Goal: Transaction & Acquisition: Obtain resource

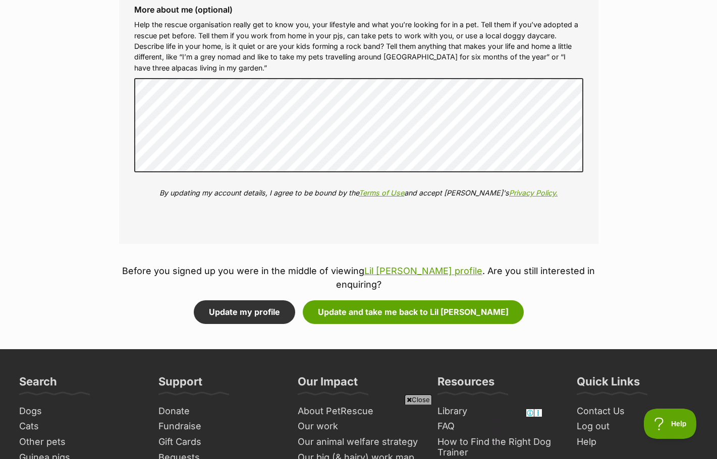
scroll to position [1177, 0]
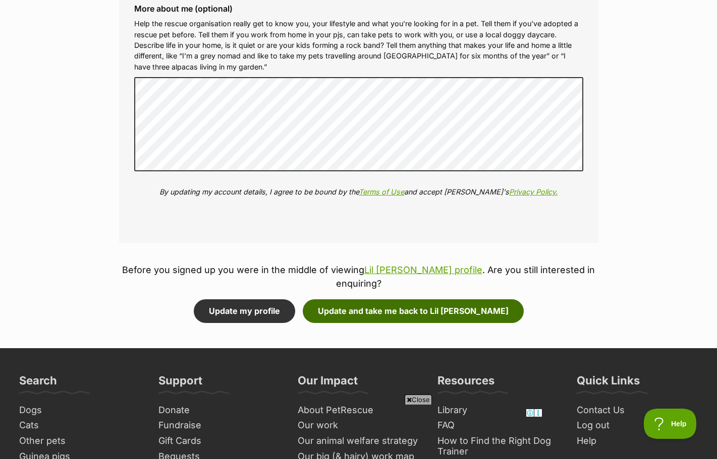
click at [370, 314] on button "Update and take me back to Lil Miss Ruby" at bounding box center [413, 311] width 221 height 23
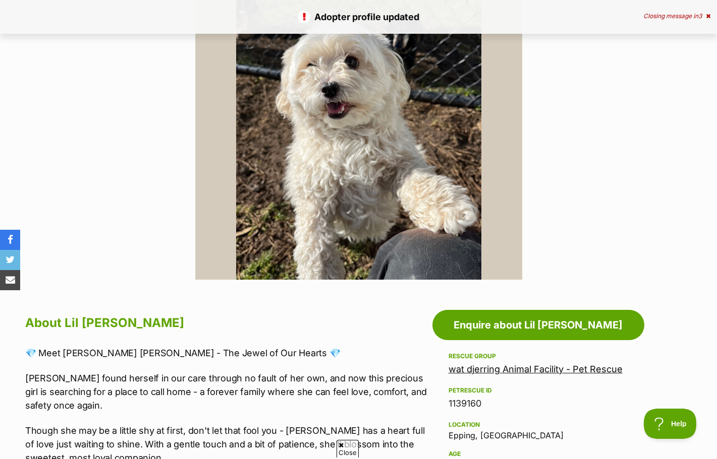
scroll to position [258, 0]
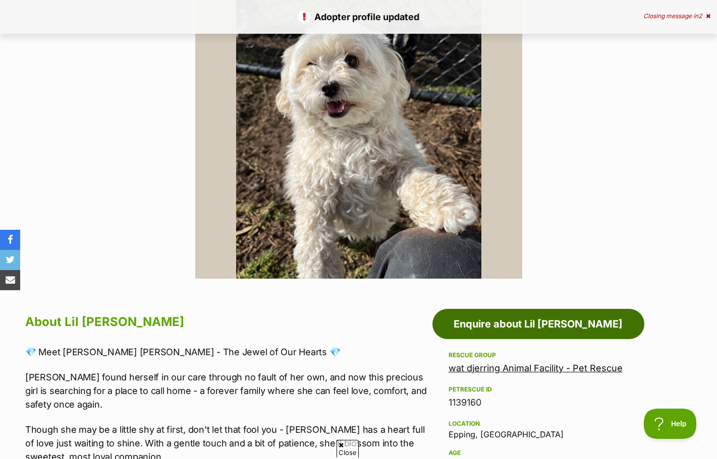
click at [536, 324] on link "Enquire about Lil [PERSON_NAME]" at bounding box center [538, 324] width 212 height 30
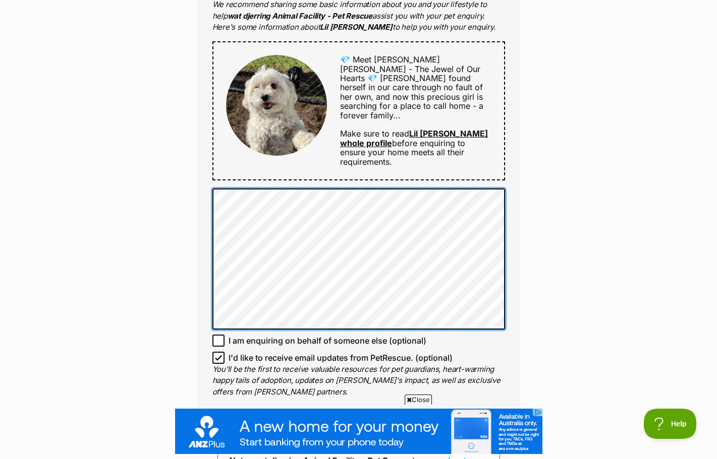
scroll to position [581, 0]
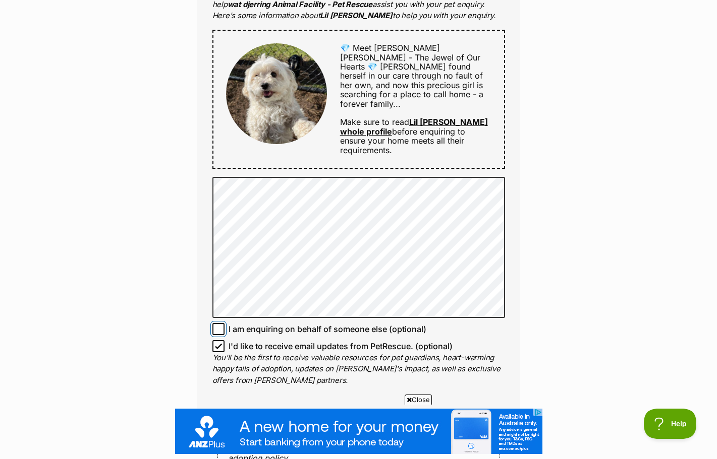
click at [221, 323] on input "I am enquiring on behalf of someone else (optional)" at bounding box center [218, 329] width 12 height 12
checkbox input "true"
click at [218, 340] on input "I'd like to receive email updates from PetRescue. (optional)" at bounding box center [218, 346] width 12 height 12
checkbox input "false"
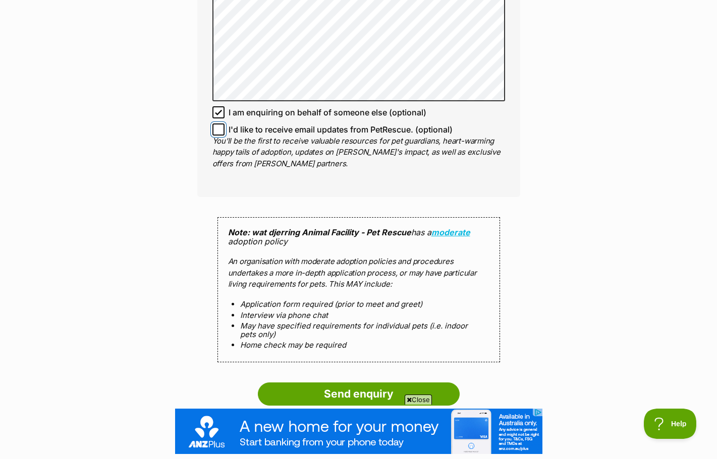
scroll to position [812, 0]
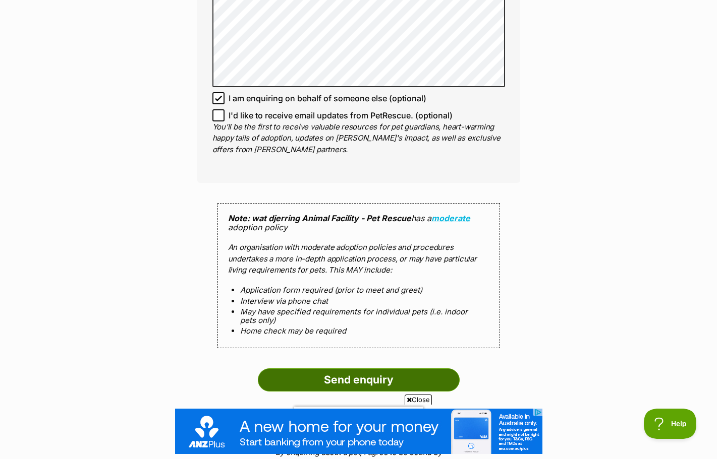
click at [371, 369] on input "Send enquiry" at bounding box center [359, 380] width 202 height 23
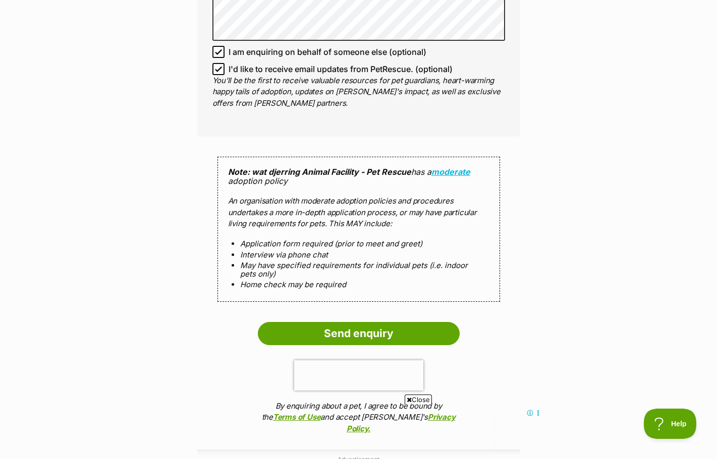
scroll to position [973, 0]
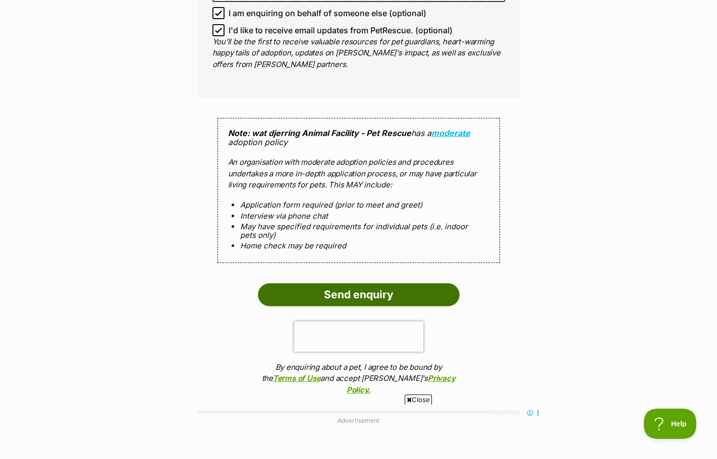
click at [366, 283] on input "Send enquiry" at bounding box center [359, 294] width 202 height 23
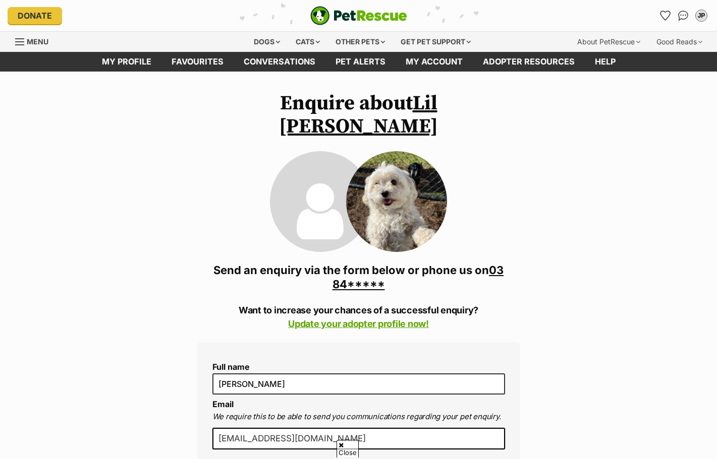
scroll to position [812, 0]
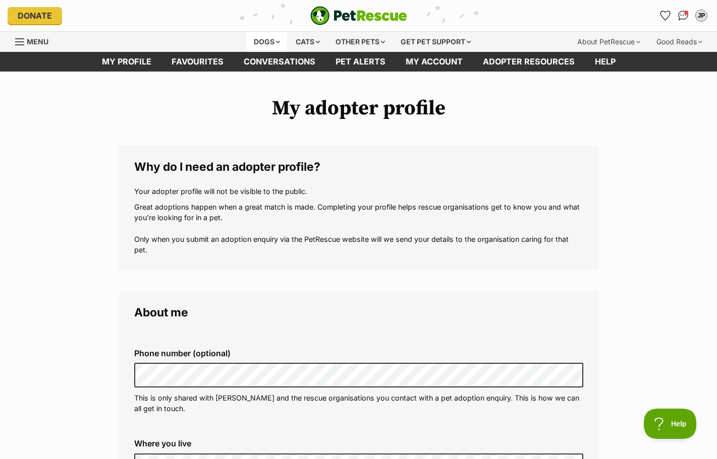
click at [269, 43] on div "Dogs" at bounding box center [267, 42] width 40 height 20
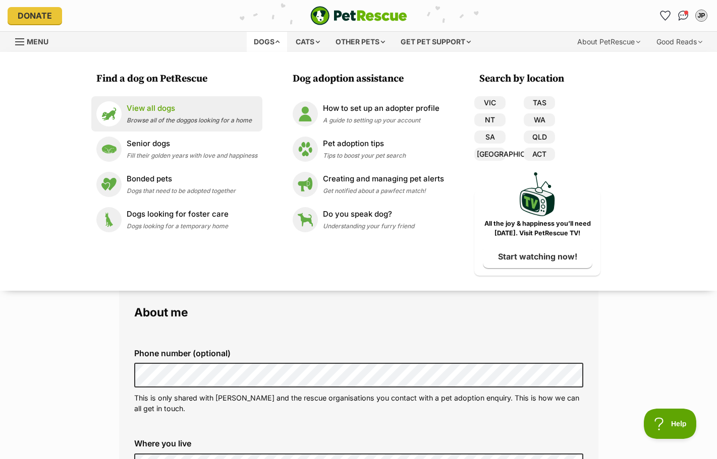
click at [154, 107] on p "View all dogs" at bounding box center [189, 109] width 125 height 12
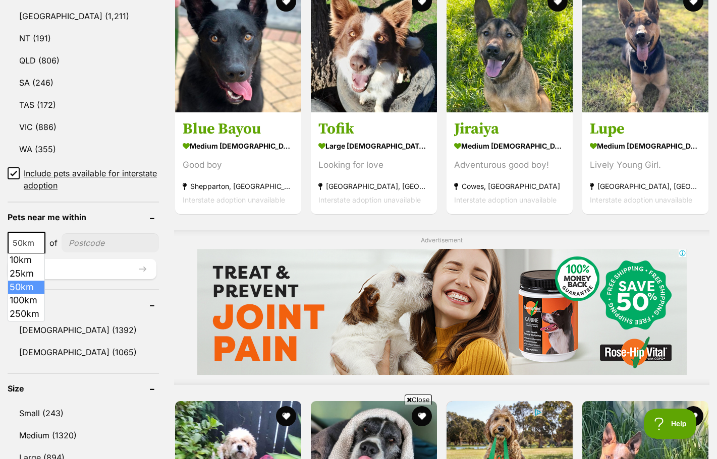
click at [41, 246] on span at bounding box center [40, 243] width 10 height 22
select select "100"
click at [94, 244] on input"] "postcode" at bounding box center [112, 242] width 94 height 19
type input"] "3550"
click at [144, 270] on button "Update" at bounding box center [82, 269] width 149 height 20
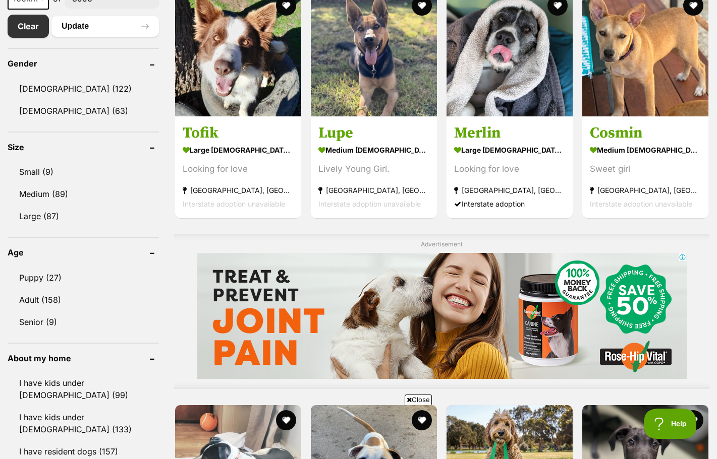
scroll to position [573, 0]
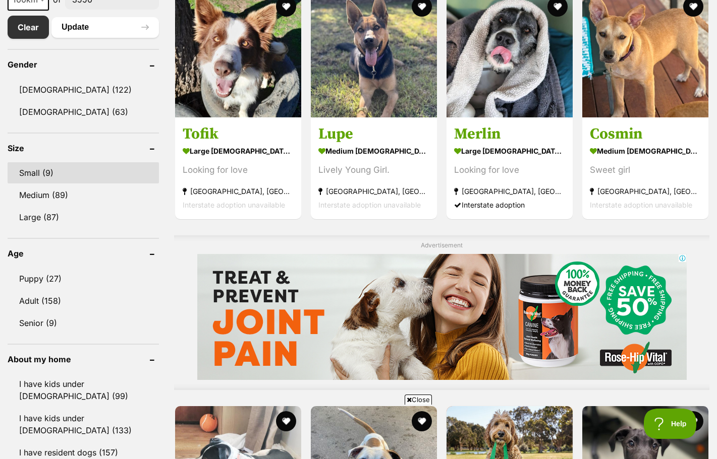
click at [54, 173] on link "Small (9)" at bounding box center [83, 172] width 151 height 21
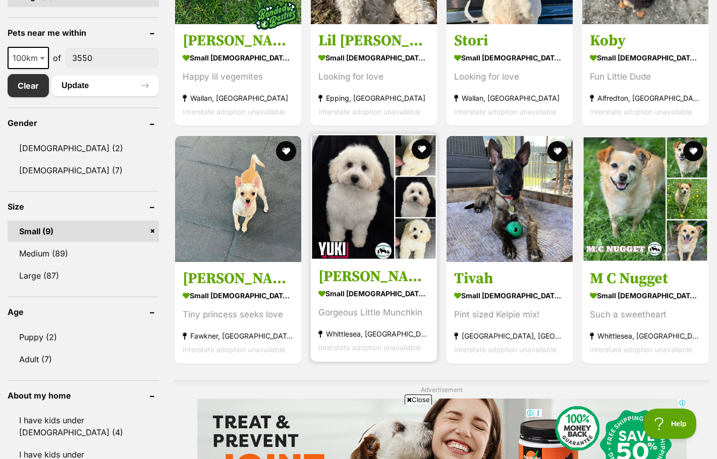
click at [369, 311] on div "Gorgeous Little Munchkin" at bounding box center [373, 313] width 111 height 14
